Goal: Transaction & Acquisition: Purchase product/service

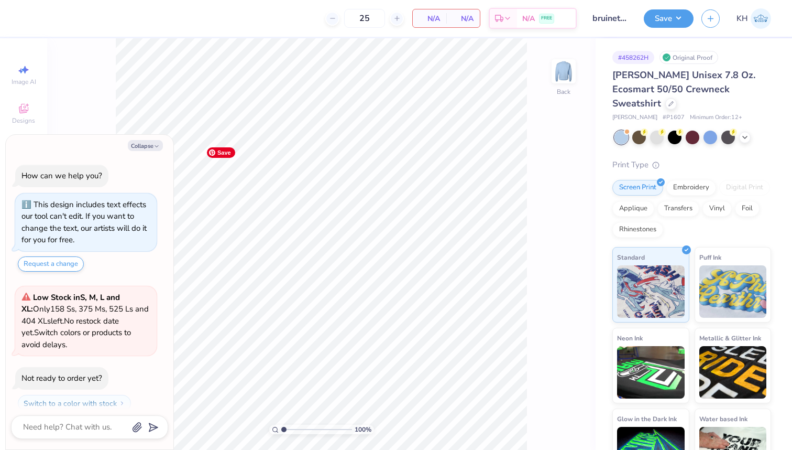
scroll to position [29, 0]
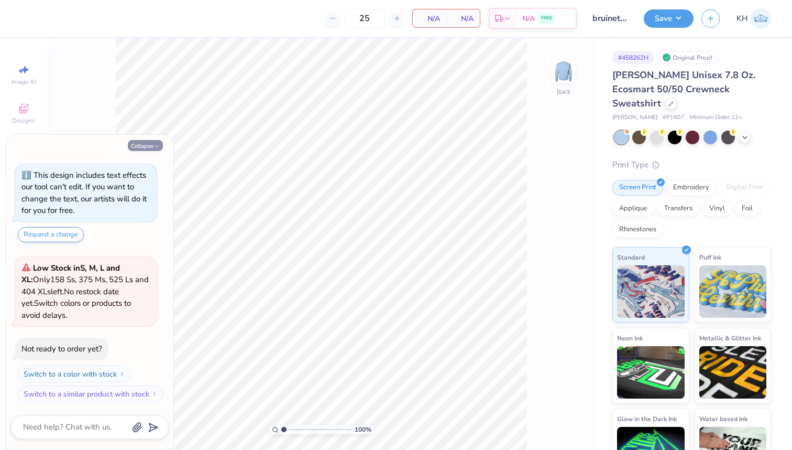
click at [149, 147] on button "Collapse" at bounding box center [145, 145] width 35 height 11
type textarea "x"
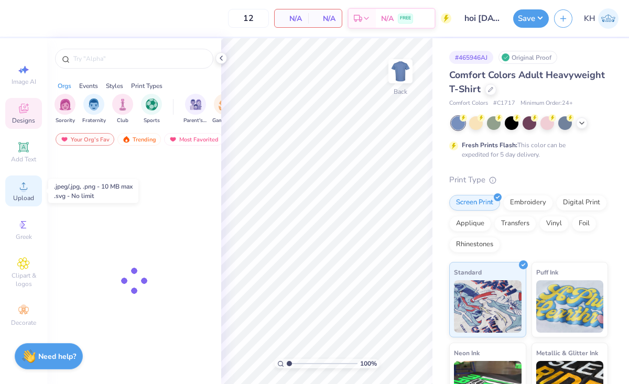
click at [17, 192] on icon at bounding box center [23, 186] width 13 height 13
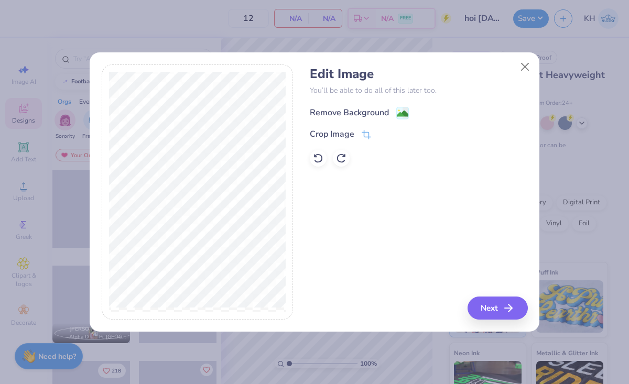
click at [404, 111] on image at bounding box center [403, 114] width 12 height 12
click at [492, 310] on button "Next" at bounding box center [499, 308] width 60 height 23
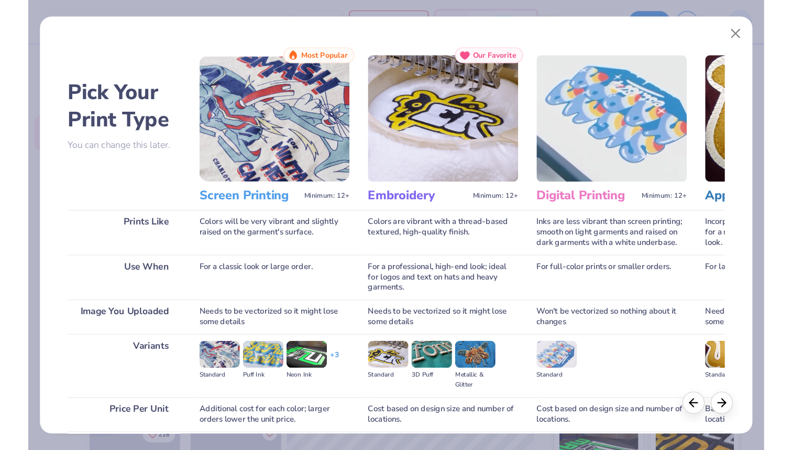
scroll to position [86, 0]
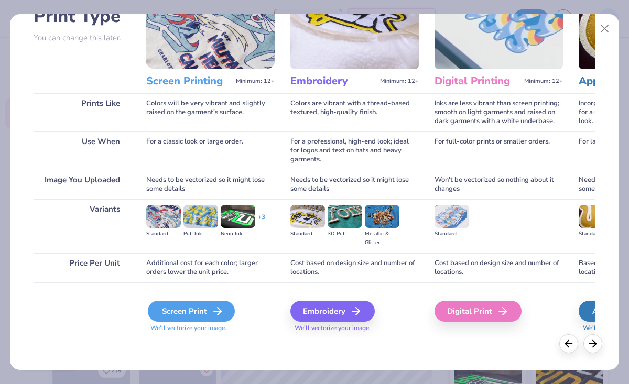
click at [197, 314] on div "Screen Print" at bounding box center [191, 311] width 87 height 21
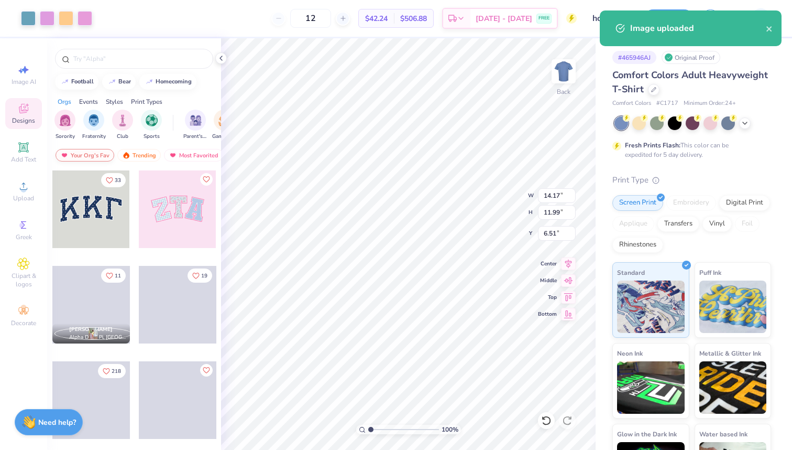
click at [91, 154] on div "Your Org's Fav" at bounding box center [85, 155] width 59 height 13
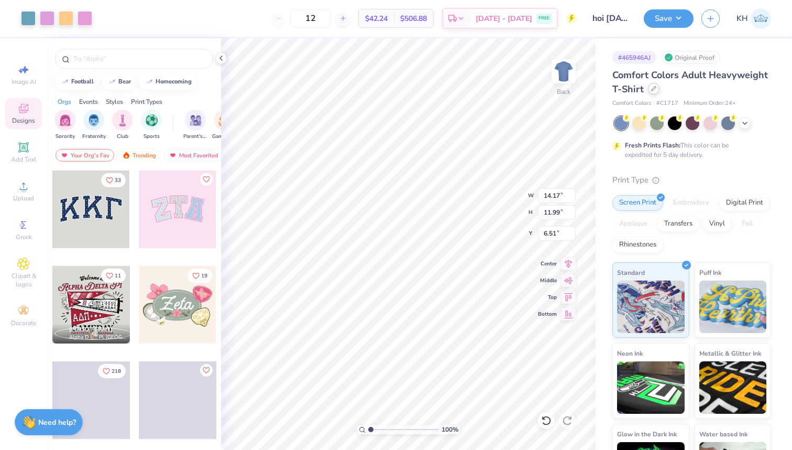
click at [628, 91] on icon at bounding box center [653, 88] width 5 height 5
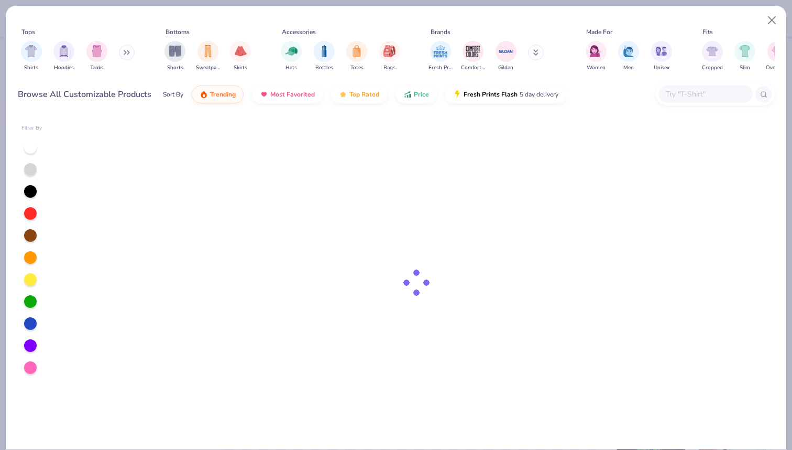
click at [628, 100] on div at bounding box center [706, 93] width 94 height 17
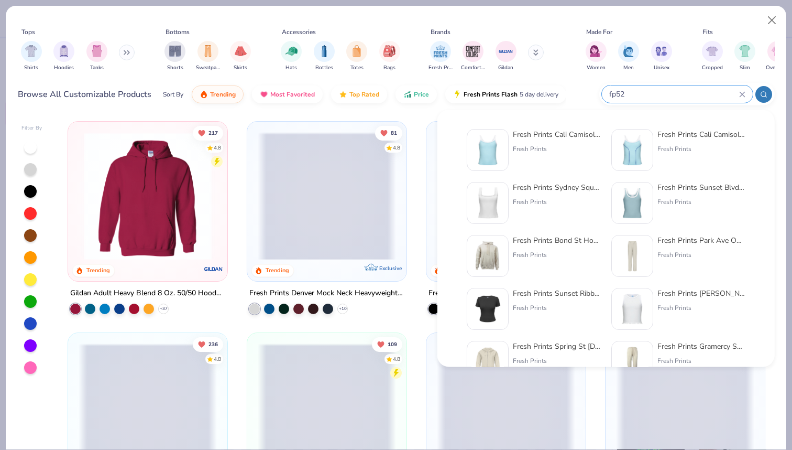
type input "fp52"
click at [557, 144] on div "Fresh Prints" at bounding box center [557, 148] width 88 height 9
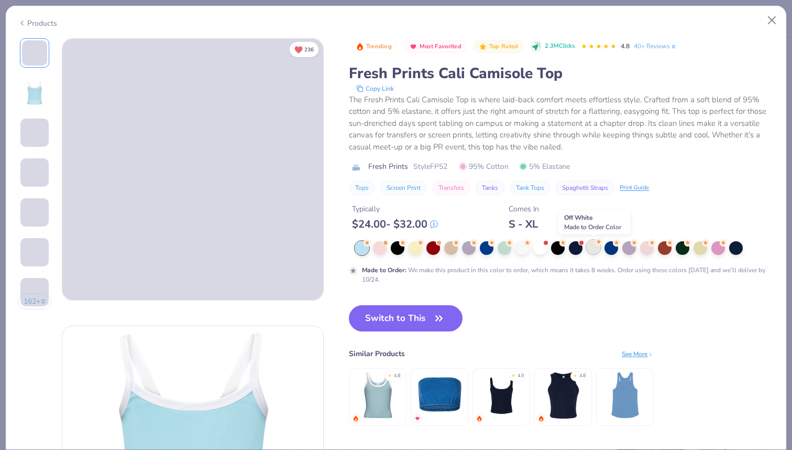
click at [596, 248] on div at bounding box center [594, 247] width 14 height 14
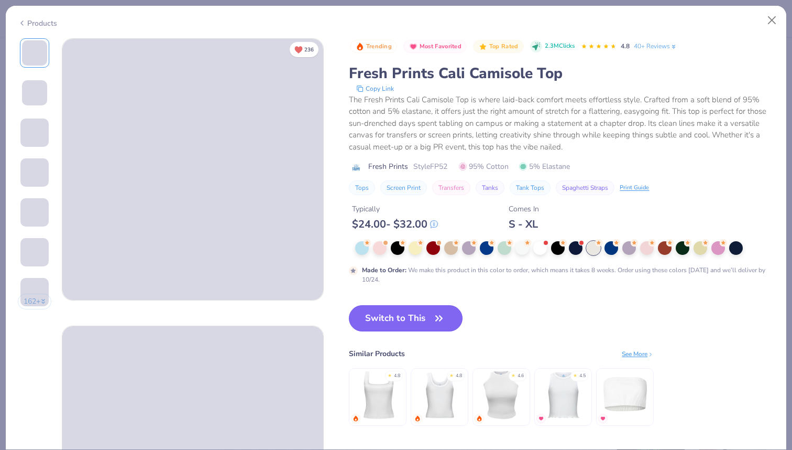
click at [419, 319] on button "Switch to This" at bounding box center [406, 318] width 114 height 26
type input "50"
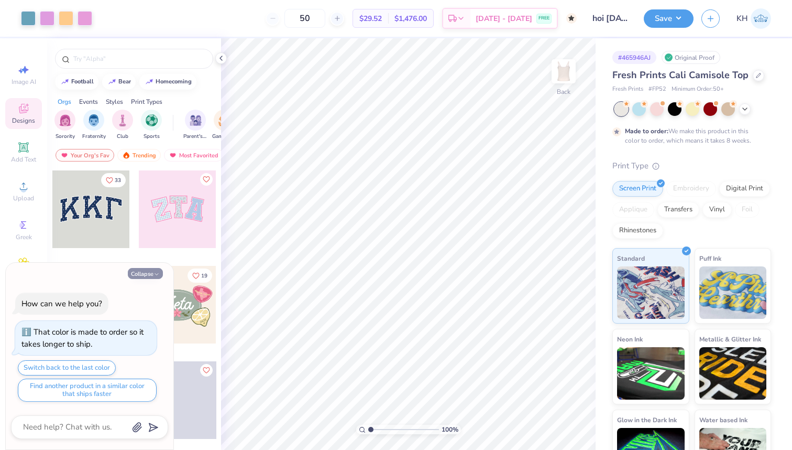
click at [139, 275] on button "Collapse" at bounding box center [145, 273] width 35 height 11
type textarea "x"
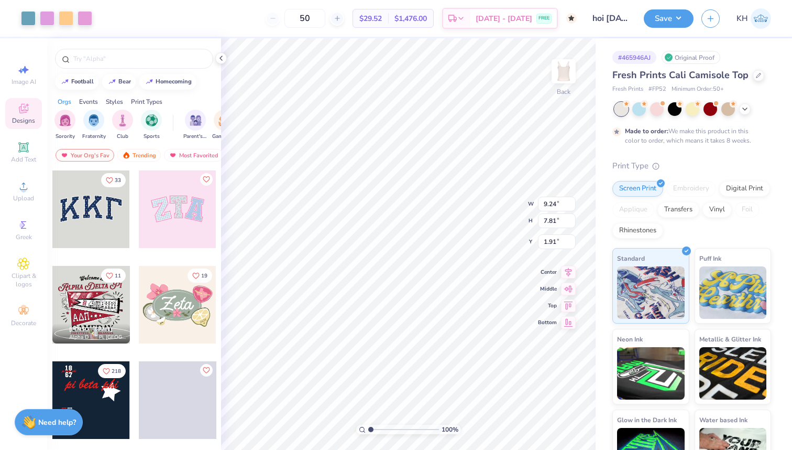
type input "7.38"
type input "6.24"
type input "0.59"
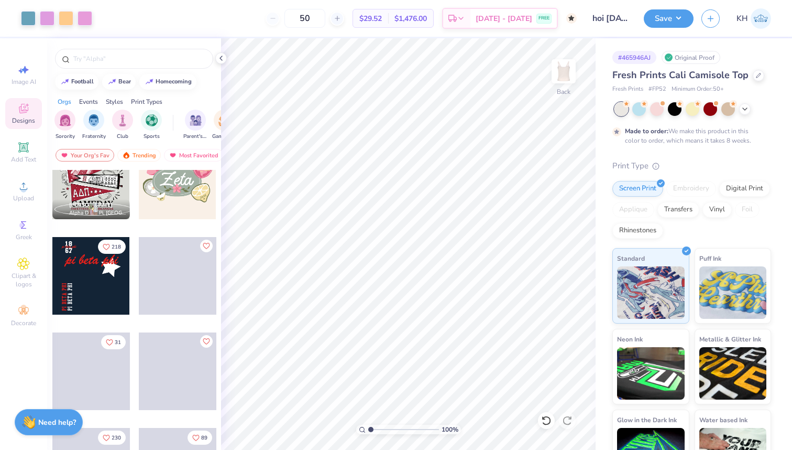
scroll to position [125, 0]
click at [561, 73] on img at bounding box center [564, 71] width 42 height 42
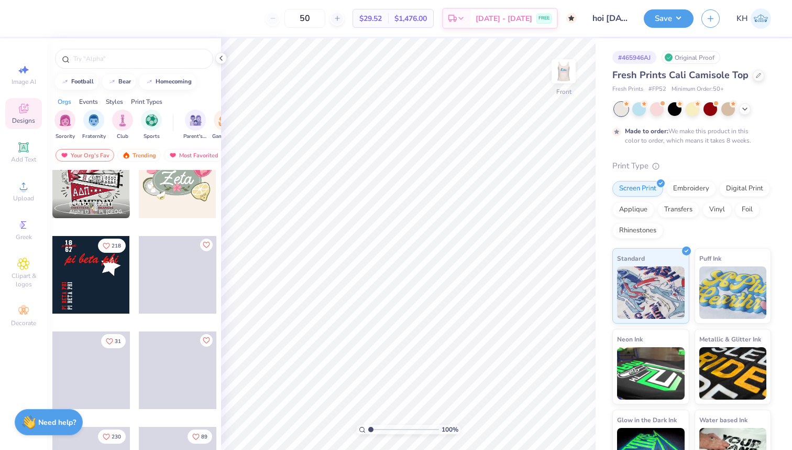
click at [561, 73] on img at bounding box center [563, 71] width 21 height 21
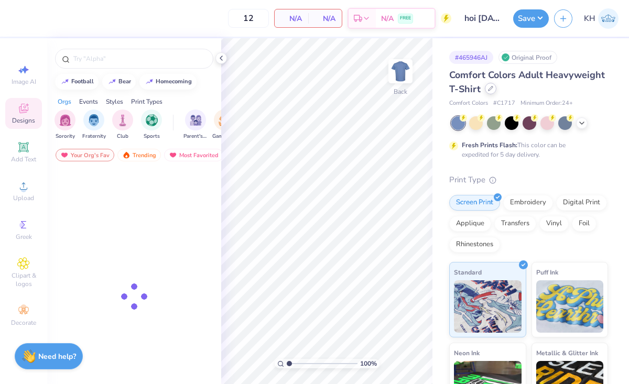
click at [488, 91] on icon at bounding box center [490, 88] width 5 height 5
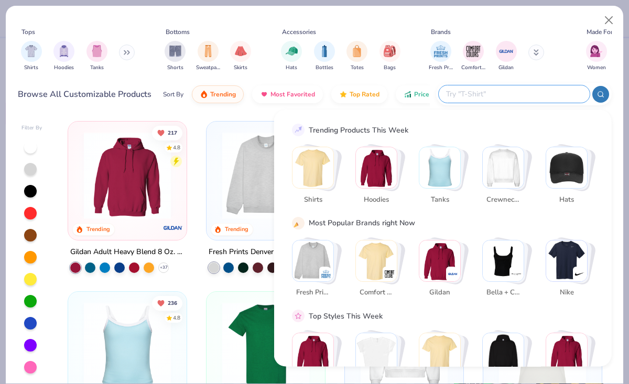
click at [523, 96] on input "text" at bounding box center [513, 94] width 137 height 12
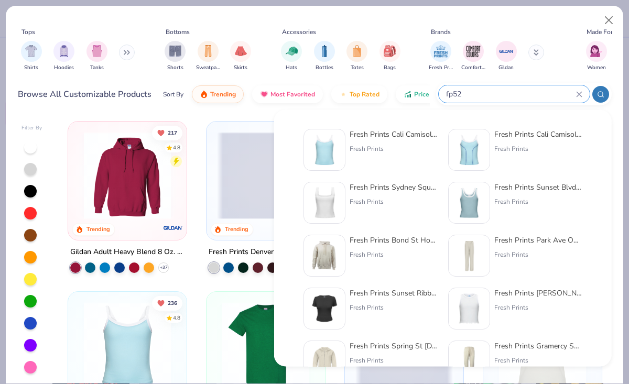
type input "fp52"
click at [363, 185] on div "Fresh Prints Sydney Square Neck Tank Top" at bounding box center [394, 187] width 88 height 11
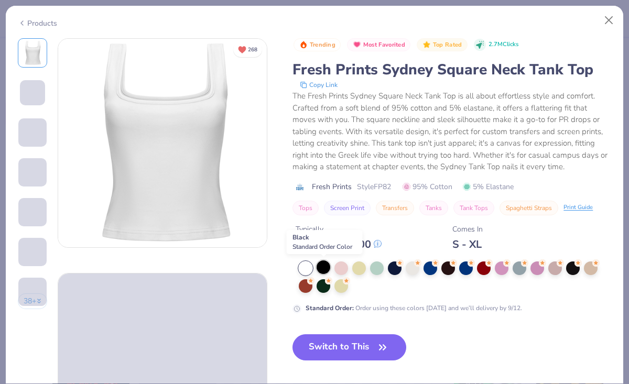
click at [321, 269] on div at bounding box center [324, 267] width 14 height 14
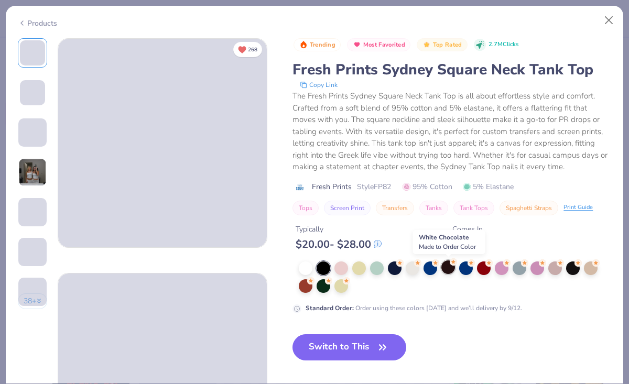
click at [447, 265] on div at bounding box center [448, 267] width 14 height 14
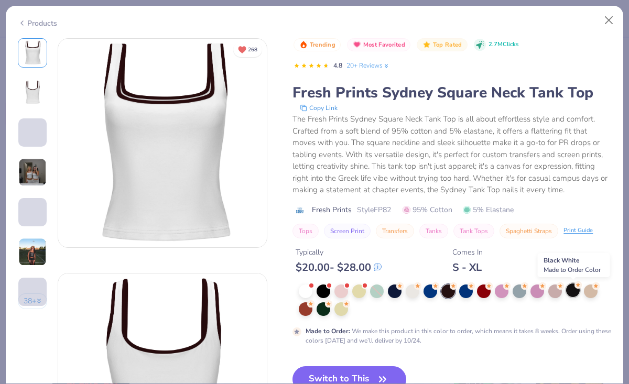
click at [573, 294] on div at bounding box center [573, 291] width 14 height 14
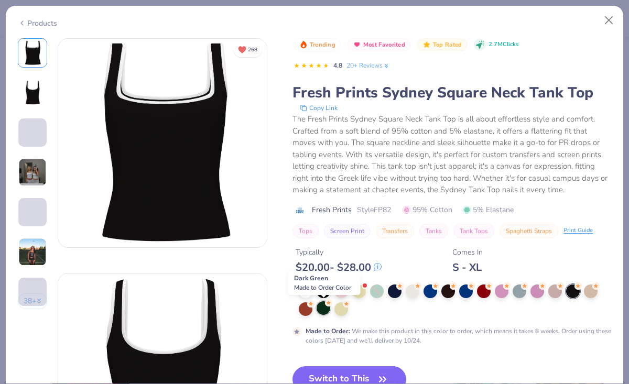
click at [323, 309] on div at bounding box center [324, 308] width 14 height 14
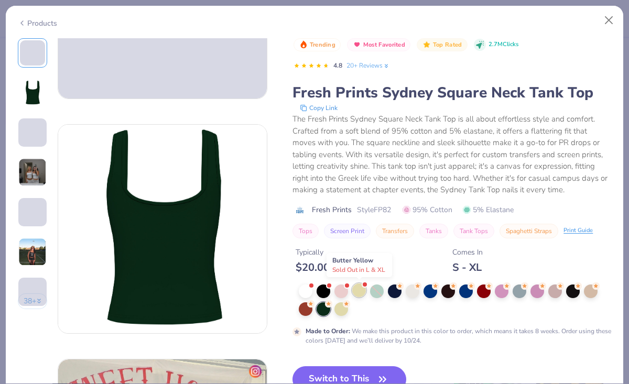
scroll to position [150, 0]
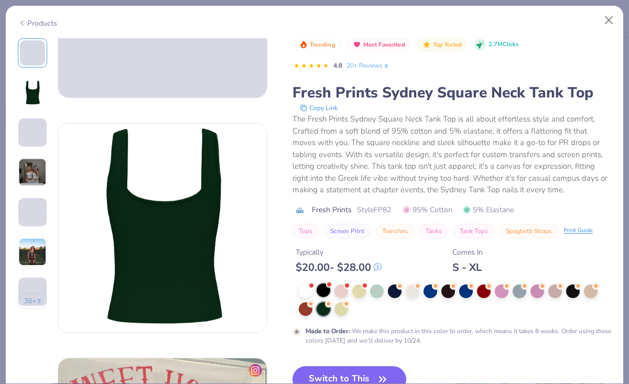
click at [322, 292] on div at bounding box center [324, 291] width 14 height 14
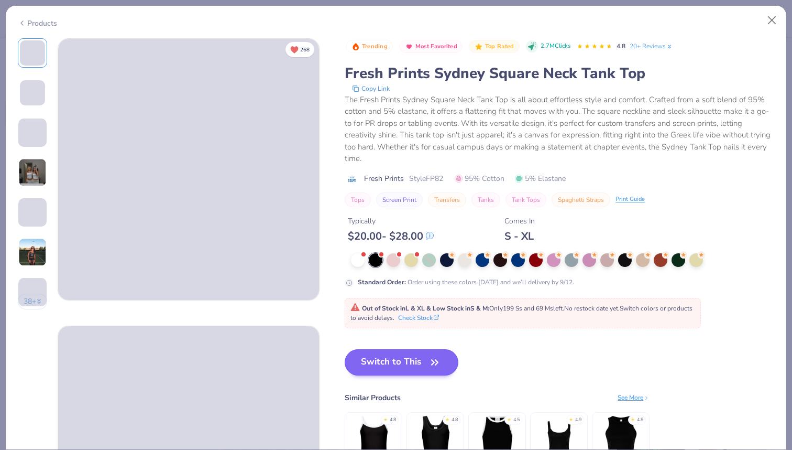
scroll to position [60, 0]
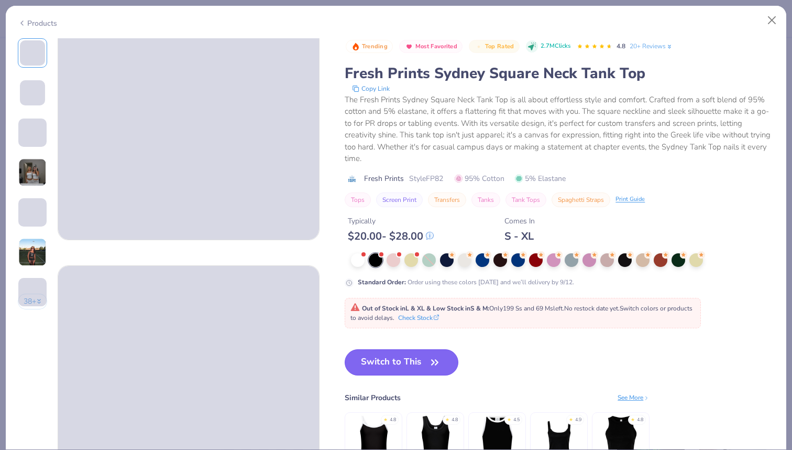
click at [435, 357] on icon "button" at bounding box center [435, 362] width 15 height 15
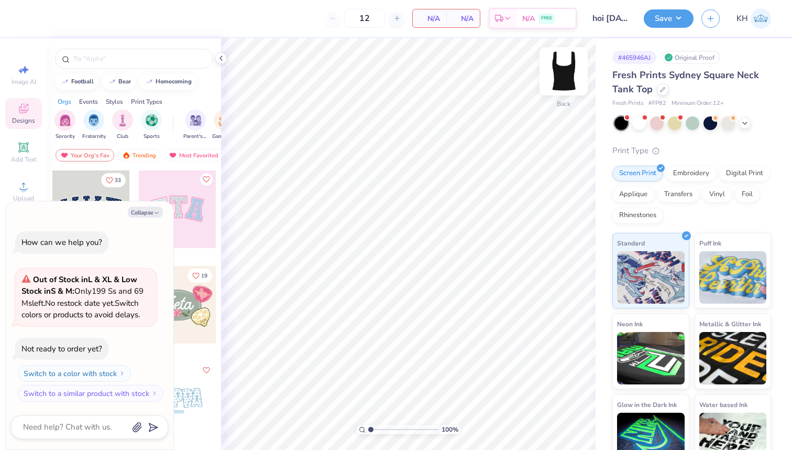
click at [563, 73] on img at bounding box center [564, 71] width 42 height 42
click at [561, 79] on img at bounding box center [564, 71] width 42 height 42
click at [149, 210] on button "Collapse" at bounding box center [145, 211] width 35 height 11
type textarea "x"
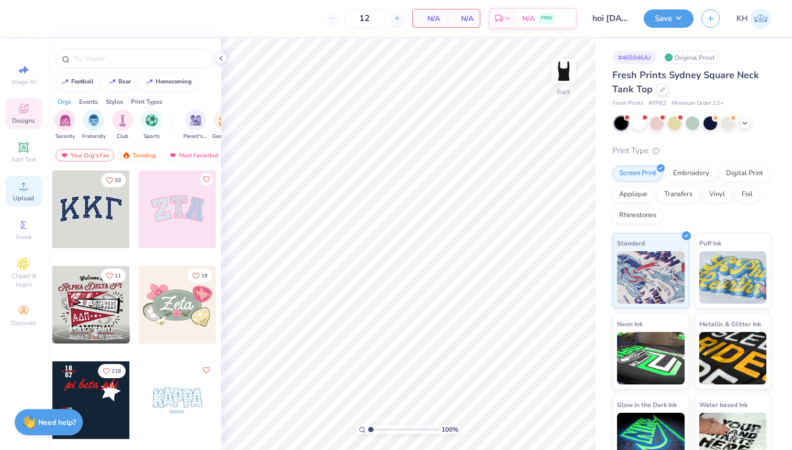
click at [18, 188] on icon at bounding box center [23, 186] width 13 height 13
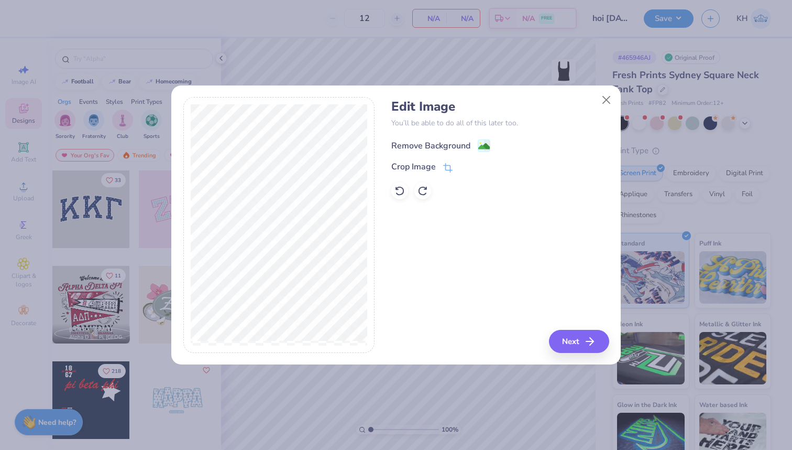
click at [482, 145] on image at bounding box center [484, 146] width 12 height 12
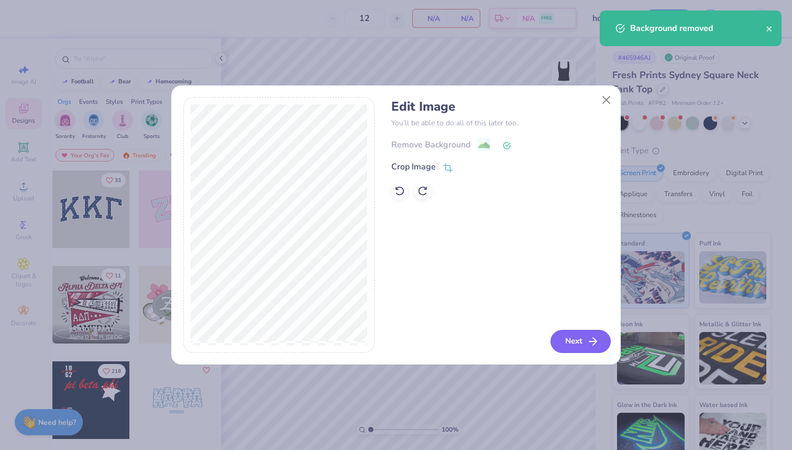
click at [571, 343] on button "Next" at bounding box center [581, 341] width 60 height 23
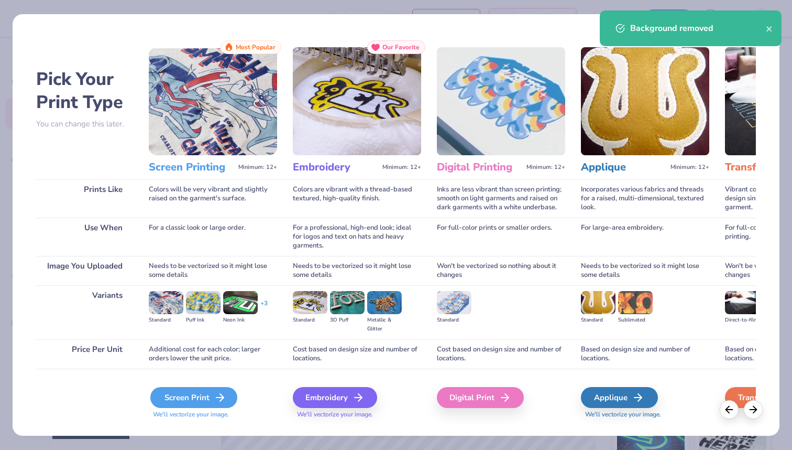
click at [206, 384] on div "Screen Print" at bounding box center [193, 397] width 87 height 21
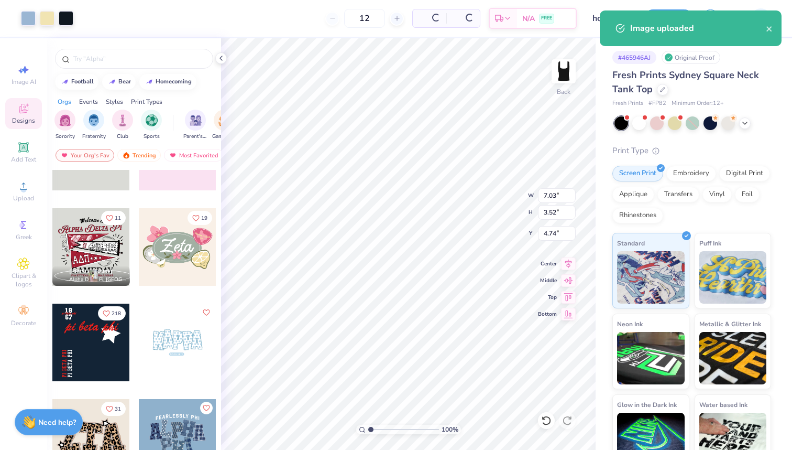
scroll to position [84, 0]
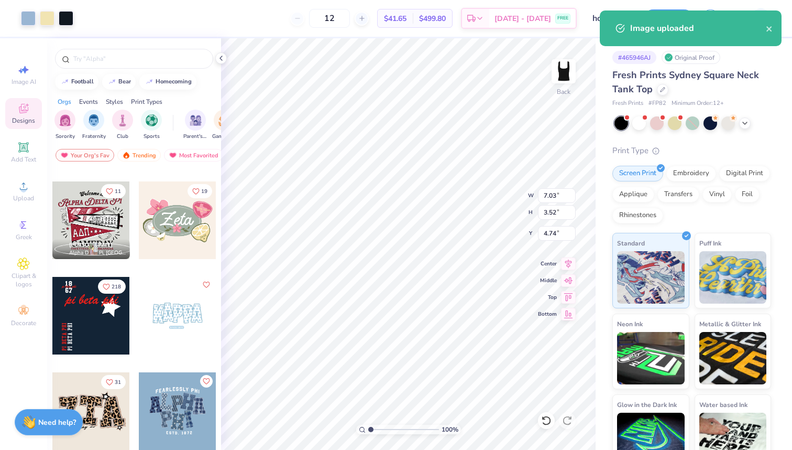
click at [205, 285] on icon "Like" at bounding box center [205, 284] width 7 height 7
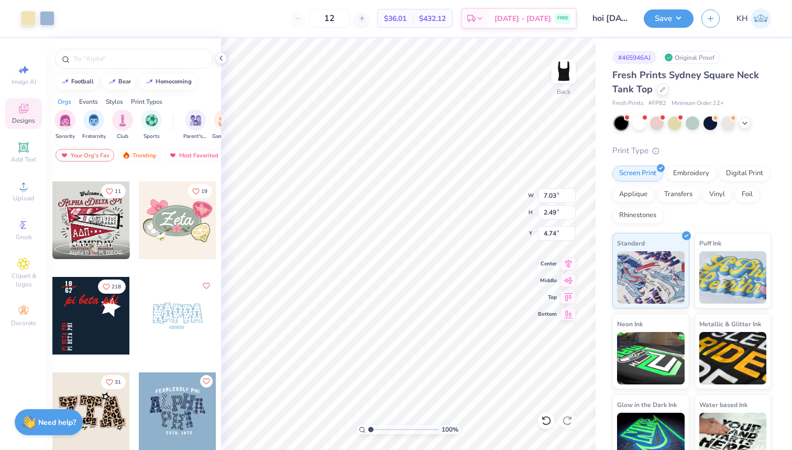
type input "1.24"
